Goal: Communication & Community: Answer question/provide support

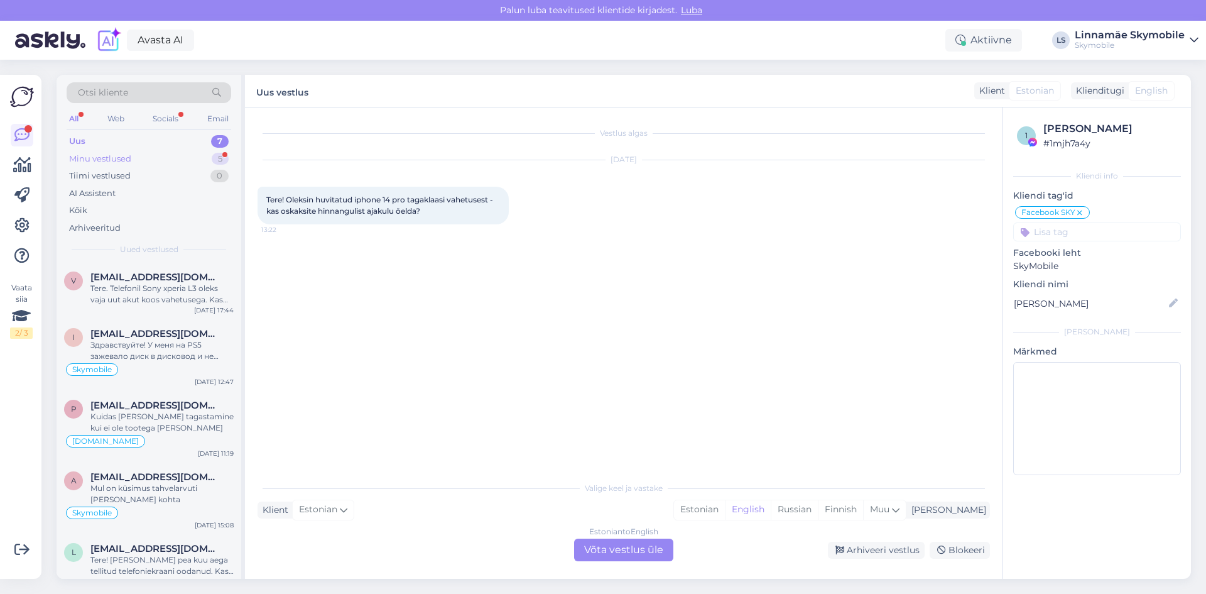
click at [132, 166] on div "Minu vestlused 5" at bounding box center [149, 159] width 165 height 18
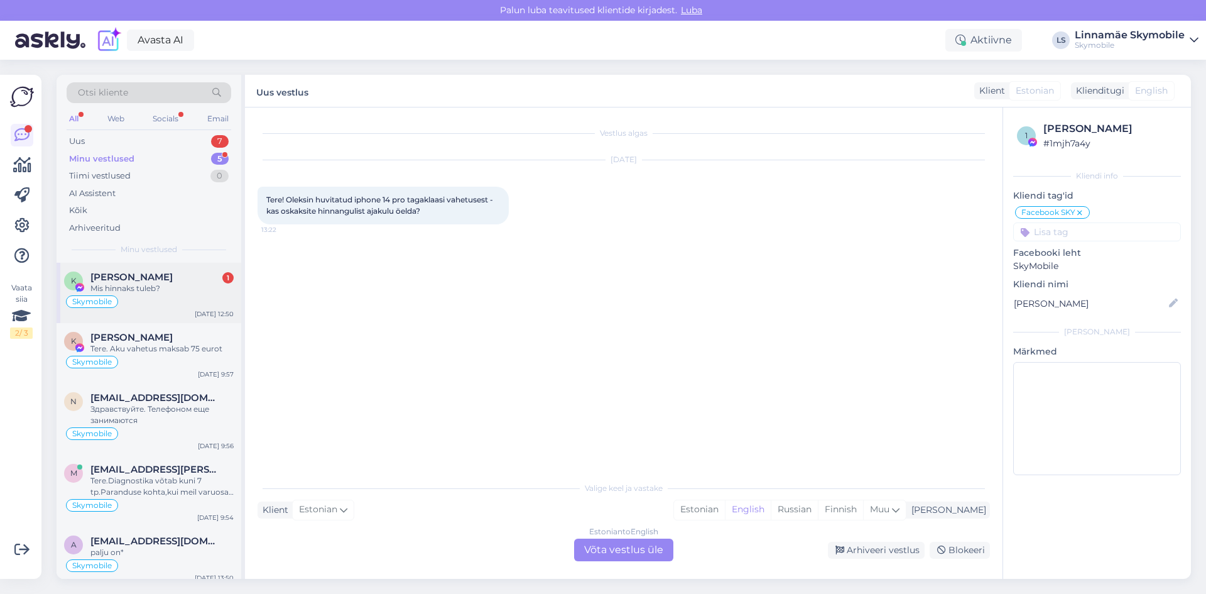
click at [156, 295] on div "Skymobile" at bounding box center [149, 301] width 170 height 15
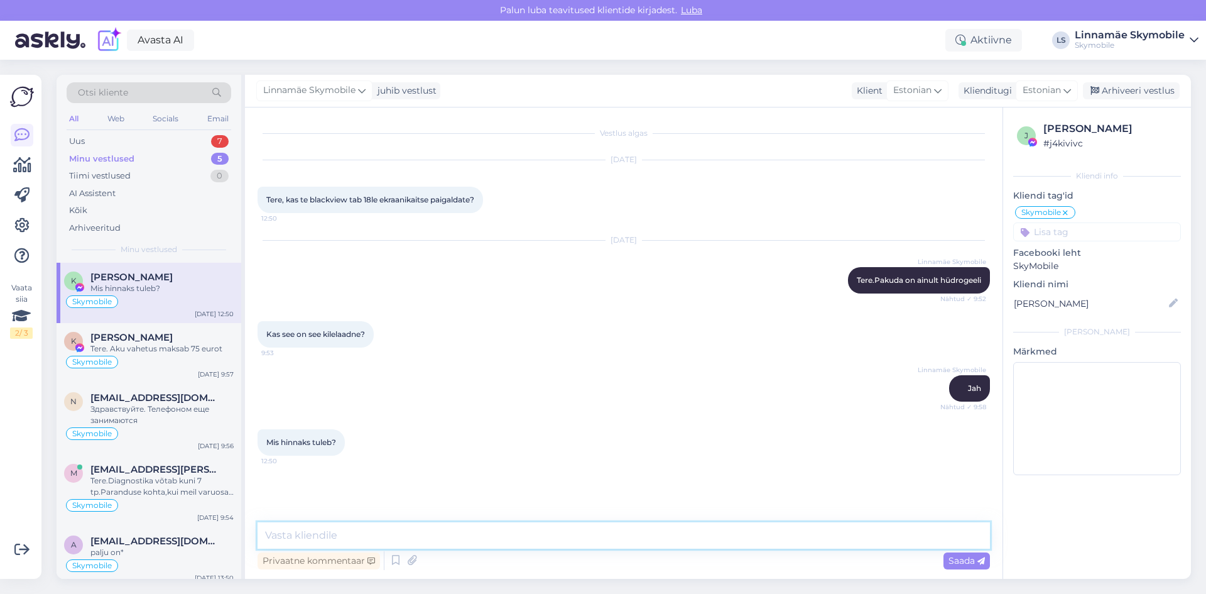
click at [353, 536] on textarea at bounding box center [624, 535] width 733 height 26
type textarea "1"
type textarea "Hind on 18 eurot paigaldusega"
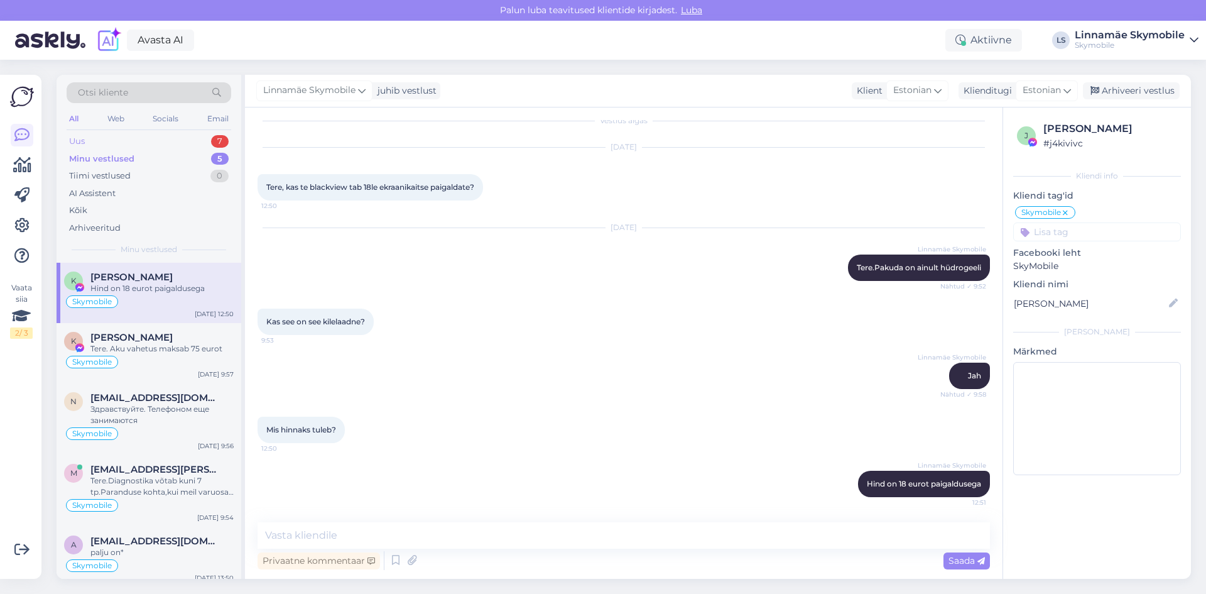
click at [115, 139] on div "Uus 7" at bounding box center [149, 142] width 165 height 18
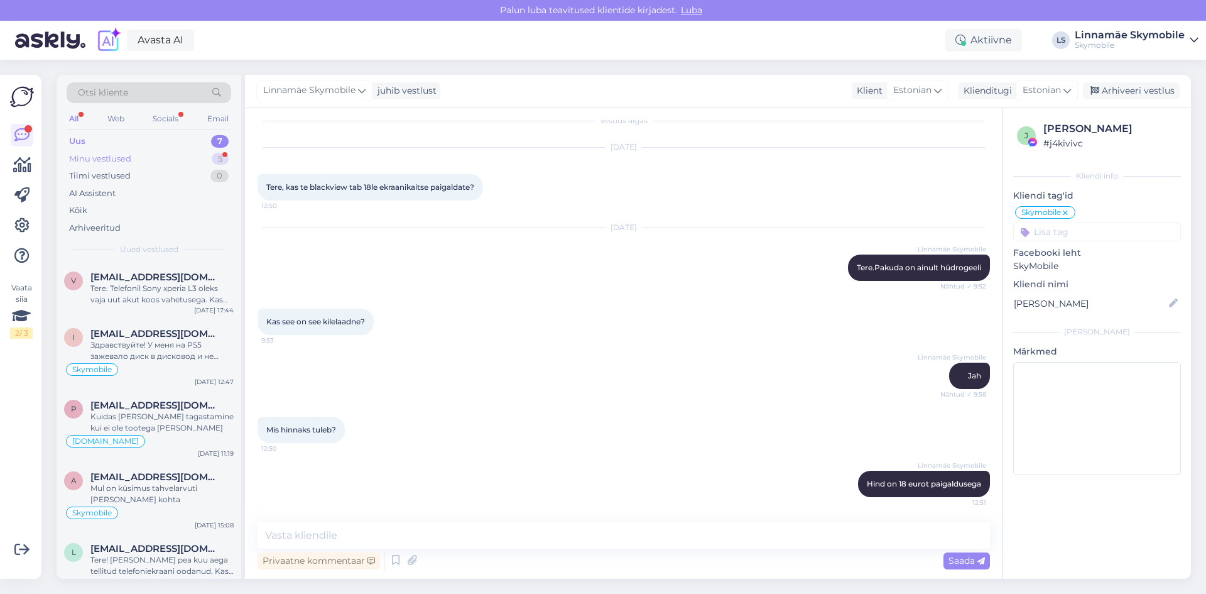
click at [122, 161] on div "Minu vestlused" at bounding box center [100, 159] width 62 height 13
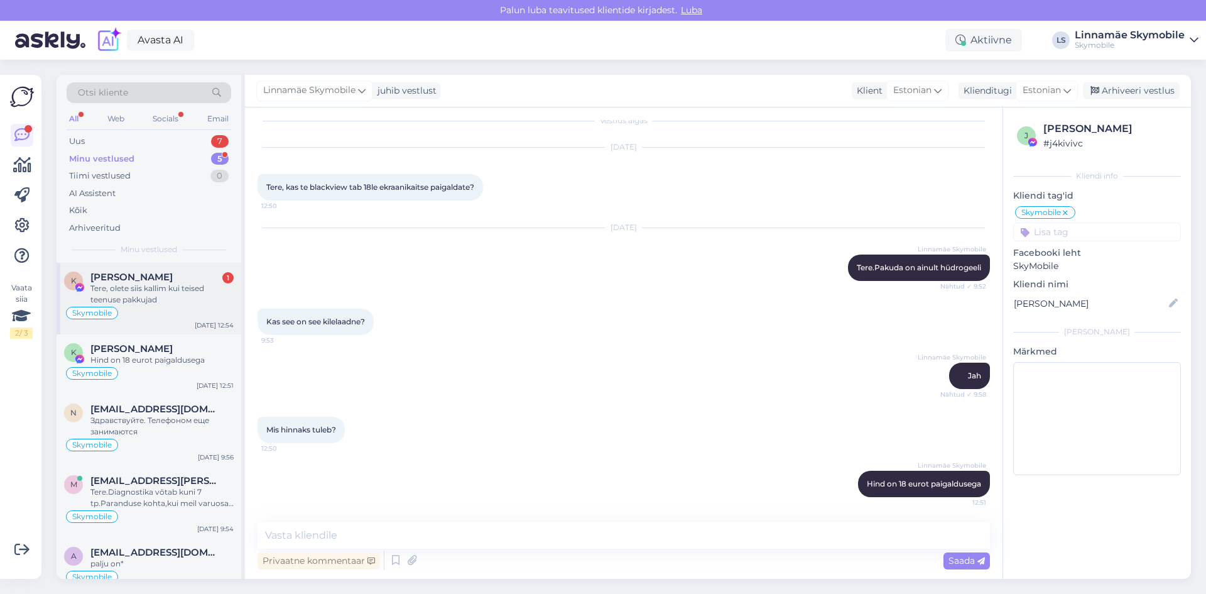
click at [138, 290] on div "Tere, olete siis kallim kui teised teenuse pakkujad" at bounding box center [161, 294] width 143 height 23
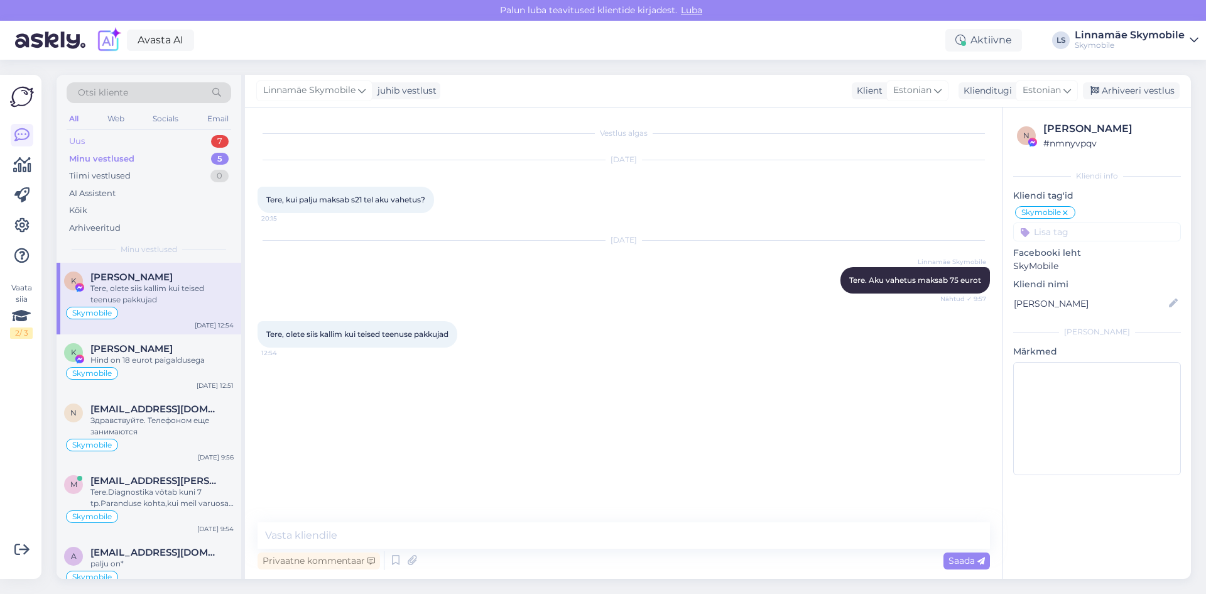
click at [88, 142] on div "Uus 7" at bounding box center [149, 142] width 165 height 18
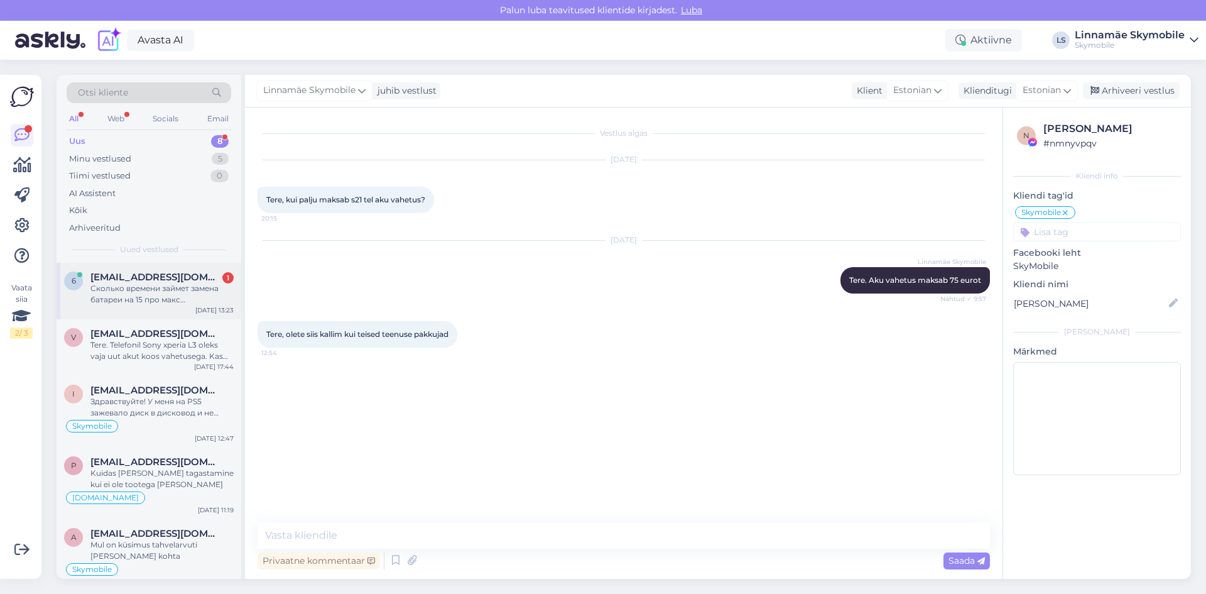
click at [131, 298] on div "Сколько времени займет замена батареи на 15 про макс оригинальную цена" at bounding box center [161, 294] width 143 height 23
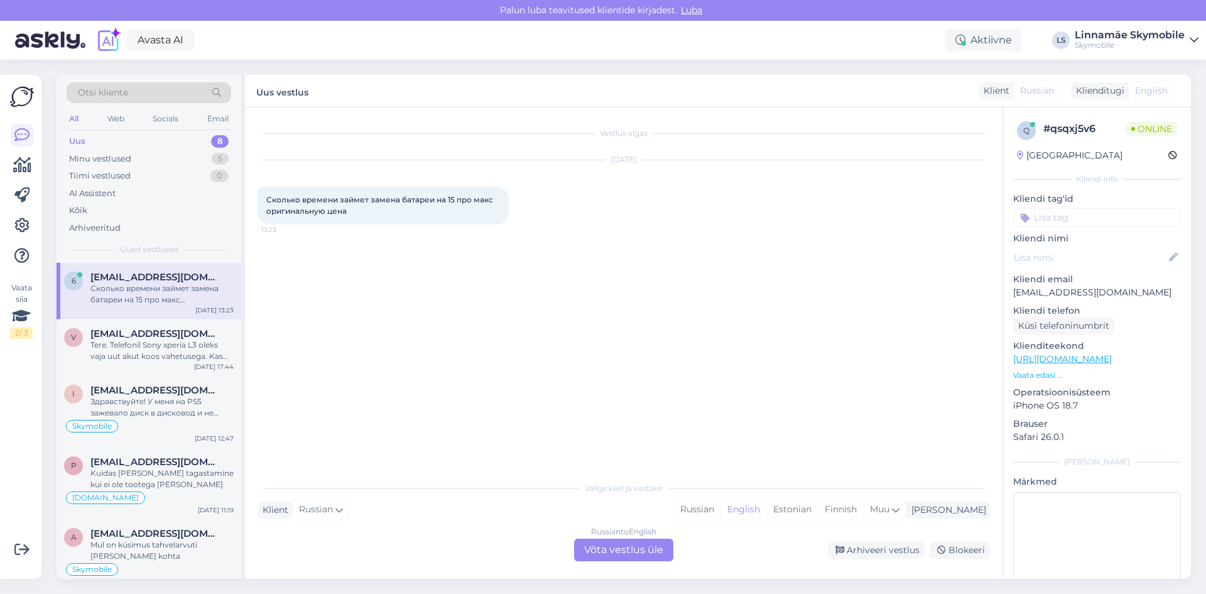
click at [517, 420] on div "Vestlus algas [DATE] Сколько времени займет замена батареи на 15 про макс ориги…" at bounding box center [630, 292] width 744 height 344
drag, startPoint x: 749, startPoint y: 506, endPoint x: 675, endPoint y: 526, distance: 76.2
click at [721, 506] on div "Russian" at bounding box center [697, 509] width 46 height 19
click at [634, 551] on div "Russian to Russian Võta vestlus üle" at bounding box center [623, 549] width 99 height 23
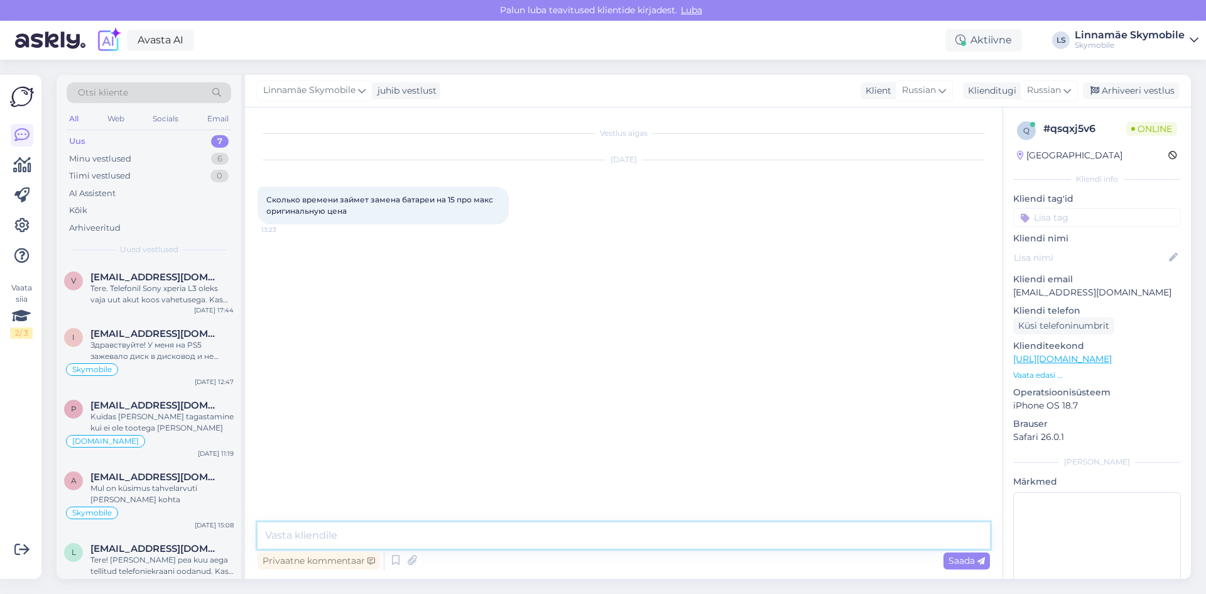
click at [405, 537] on textarea at bounding box center [624, 535] width 733 height 26
type textarea "Здравствуйте.Цена 119 евро. По времени 1-2 часа"
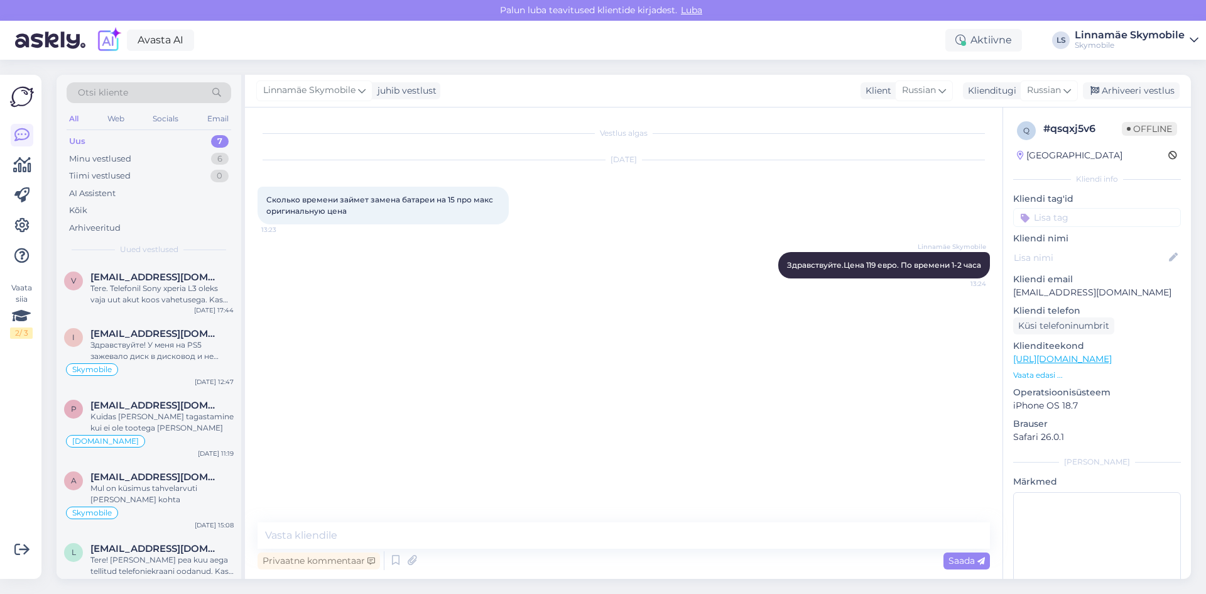
click at [414, 352] on div "Vestlus algas [DATE] Сколько времени займет замена батареи на 15 про макс ориги…" at bounding box center [630, 315] width 744 height 391
click at [131, 163] on div "Minu vestlused 6" at bounding box center [149, 159] width 165 height 18
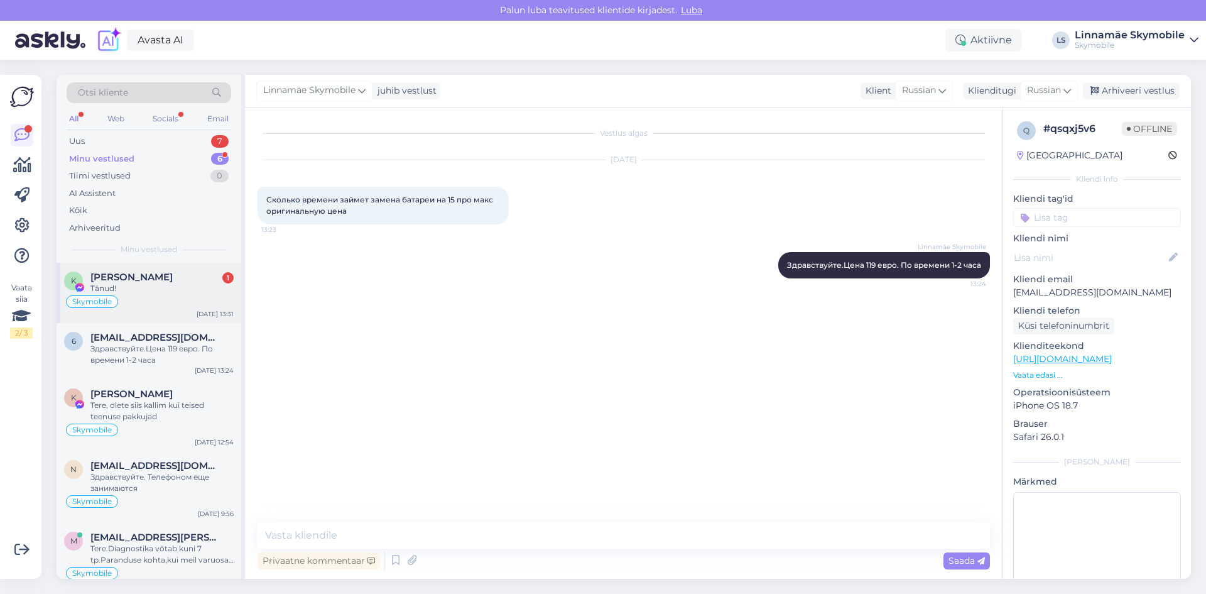
click at [148, 281] on div "[PERSON_NAME] 1" at bounding box center [161, 276] width 143 height 11
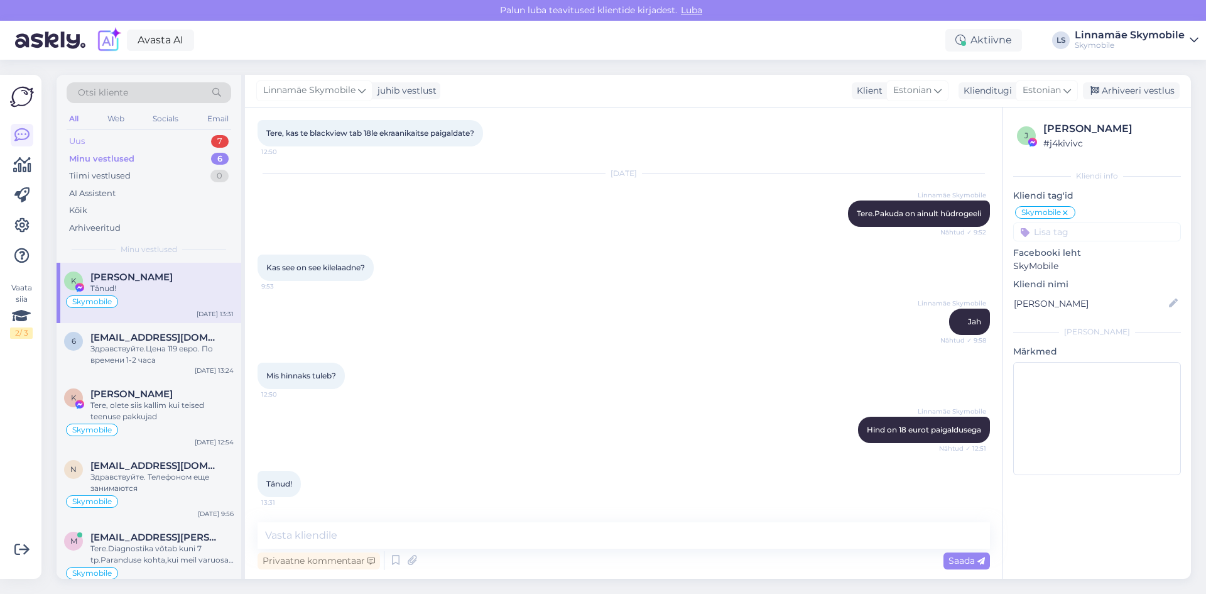
click at [94, 140] on div "Uus 7" at bounding box center [149, 142] width 165 height 18
